Goal: Task Accomplishment & Management: Manage account settings

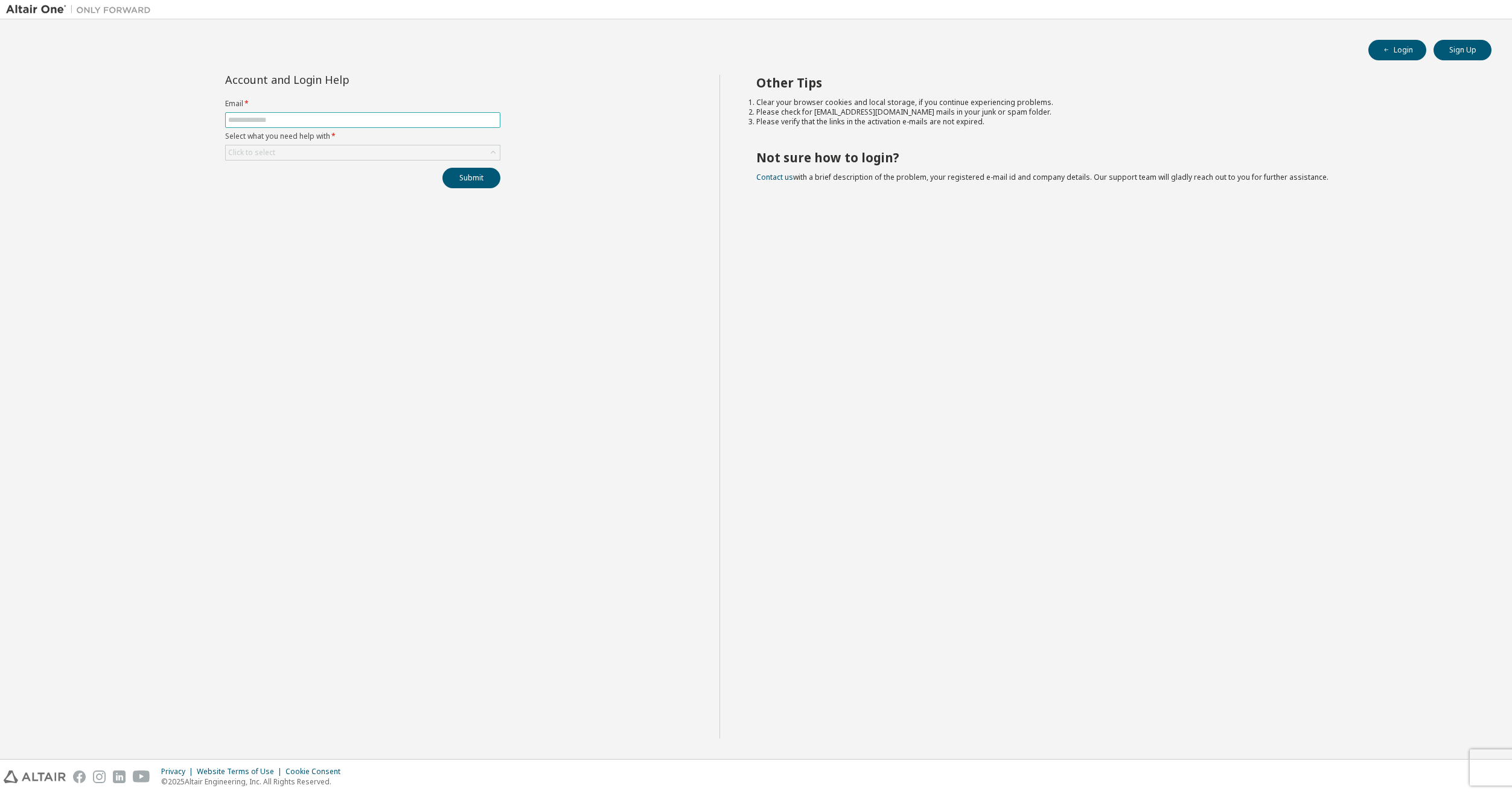
click at [241, 120] on input "text" at bounding box center [362, 120] width 269 height 10
type input "**********"
click at [308, 152] on div "Click to select" at bounding box center [362, 153] width 274 height 15
click at [310, 184] on li "I forgot my password" at bounding box center [362, 186] width 272 height 16
click at [487, 173] on button "Submit" at bounding box center [470, 177] width 58 height 20
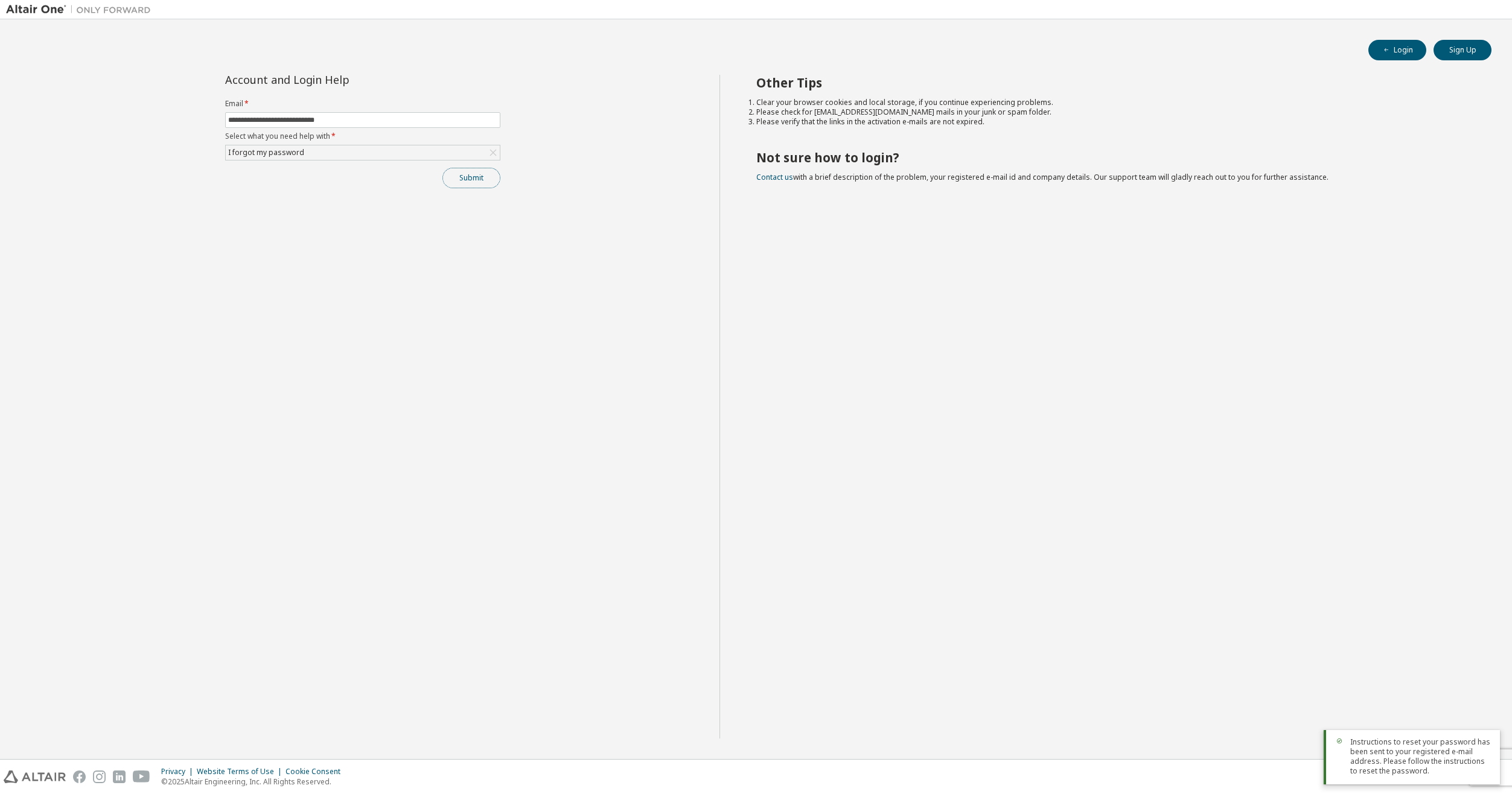
click at [464, 177] on button "Submit" at bounding box center [470, 177] width 58 height 20
click at [1399, 50] on button "Login" at bounding box center [1397, 50] width 58 height 20
